Goal: Task Accomplishment & Management: Use online tool/utility

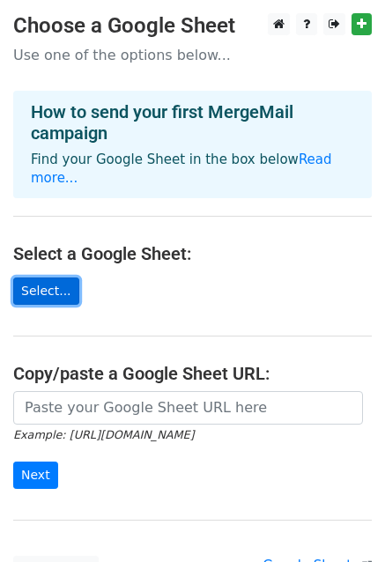
click at [44, 277] on link "Select..." at bounding box center [46, 290] width 66 height 27
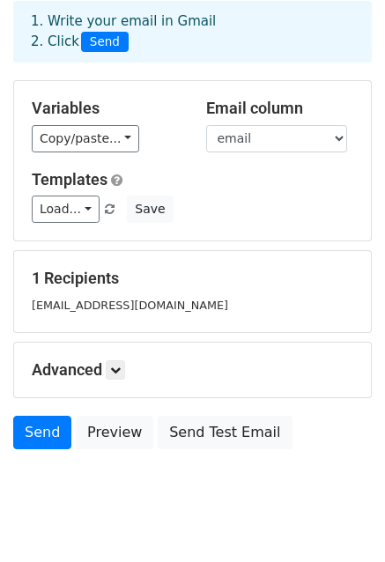
scroll to position [120, 0]
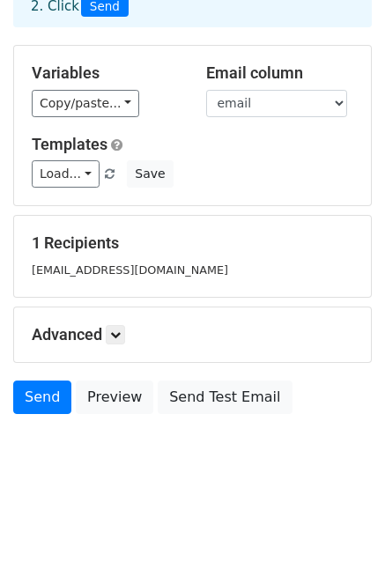
click at [30, 232] on div "1 Recipients [EMAIL_ADDRESS][DOMAIN_NAME]" at bounding box center [192, 256] width 357 height 81
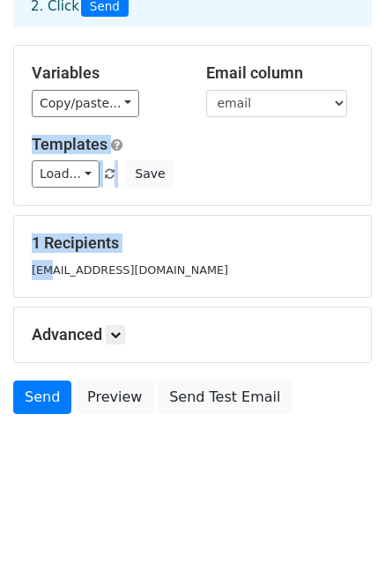
drag, startPoint x: 49, startPoint y: 254, endPoint x: -35, endPoint y: 134, distance: 147.3
click at [0, 134] on html "New Campaign Daily emails left: 50 Google Sheet: mail merge 1. Write your email…" at bounding box center [192, 221] width 385 height 683
click at [46, 402] on link "Send" at bounding box center [42, 396] width 58 height 33
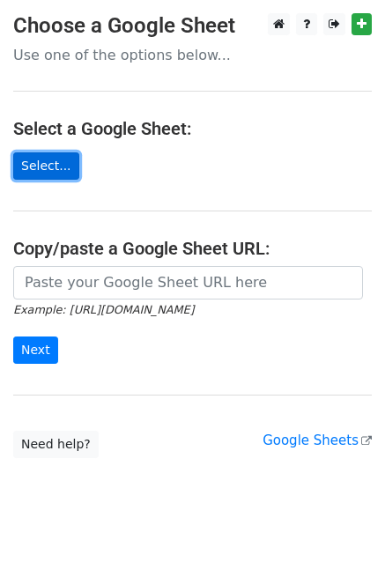
click at [25, 167] on link "Select..." at bounding box center [46, 165] width 66 height 27
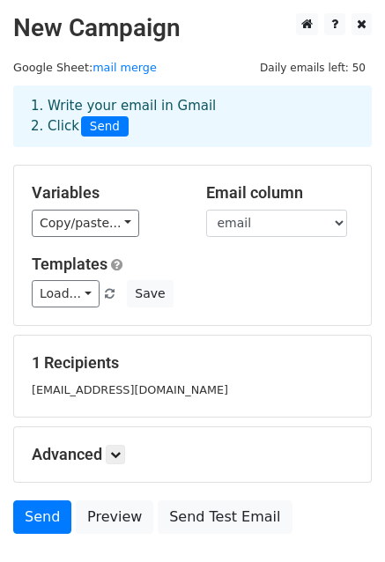
scroll to position [120, 0]
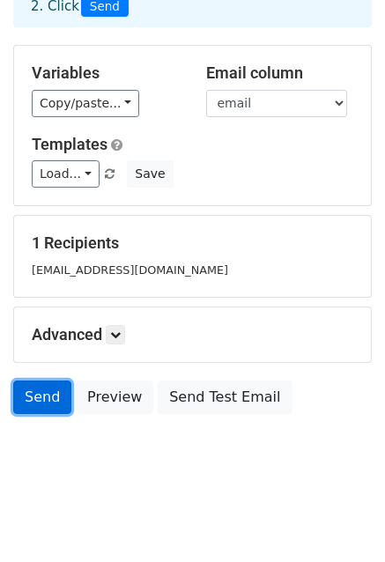
click at [31, 383] on link "Send" at bounding box center [42, 396] width 58 height 33
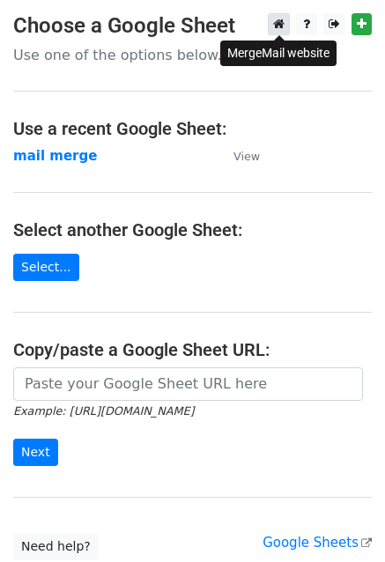
click at [283, 20] on icon at bounding box center [278, 24] width 11 height 12
